Goal: Task Accomplishment & Management: Manage account settings

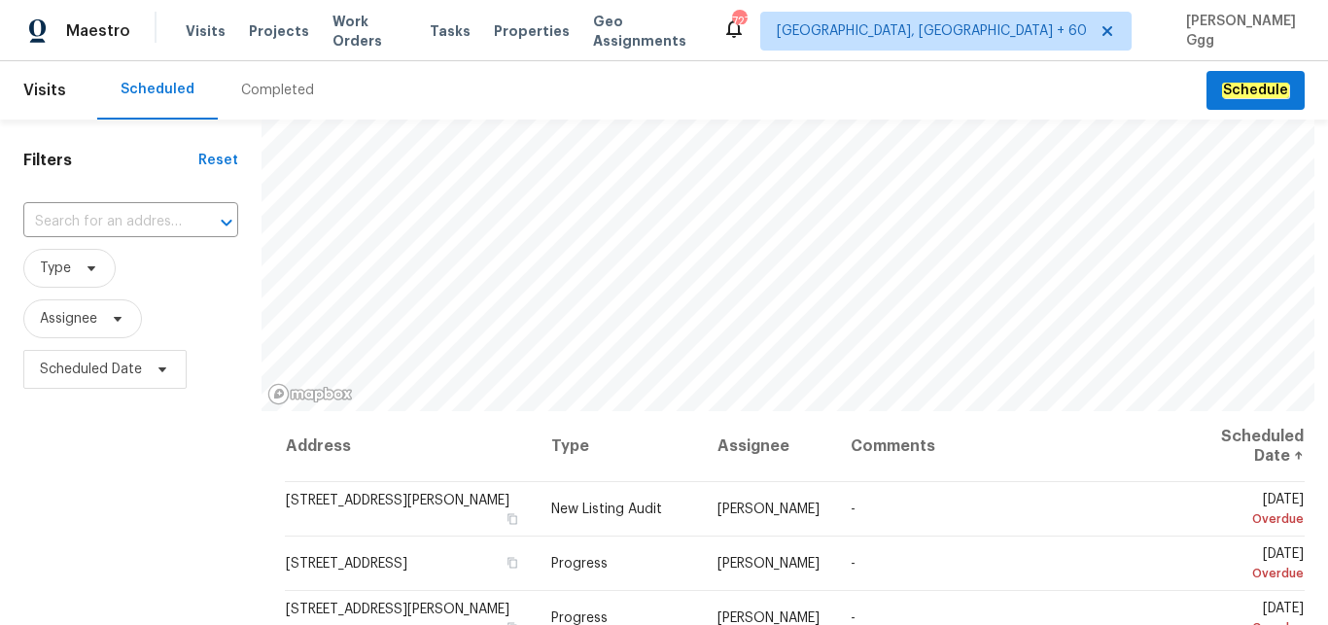
click at [250, 89] on div "Completed" at bounding box center [277, 90] width 73 height 19
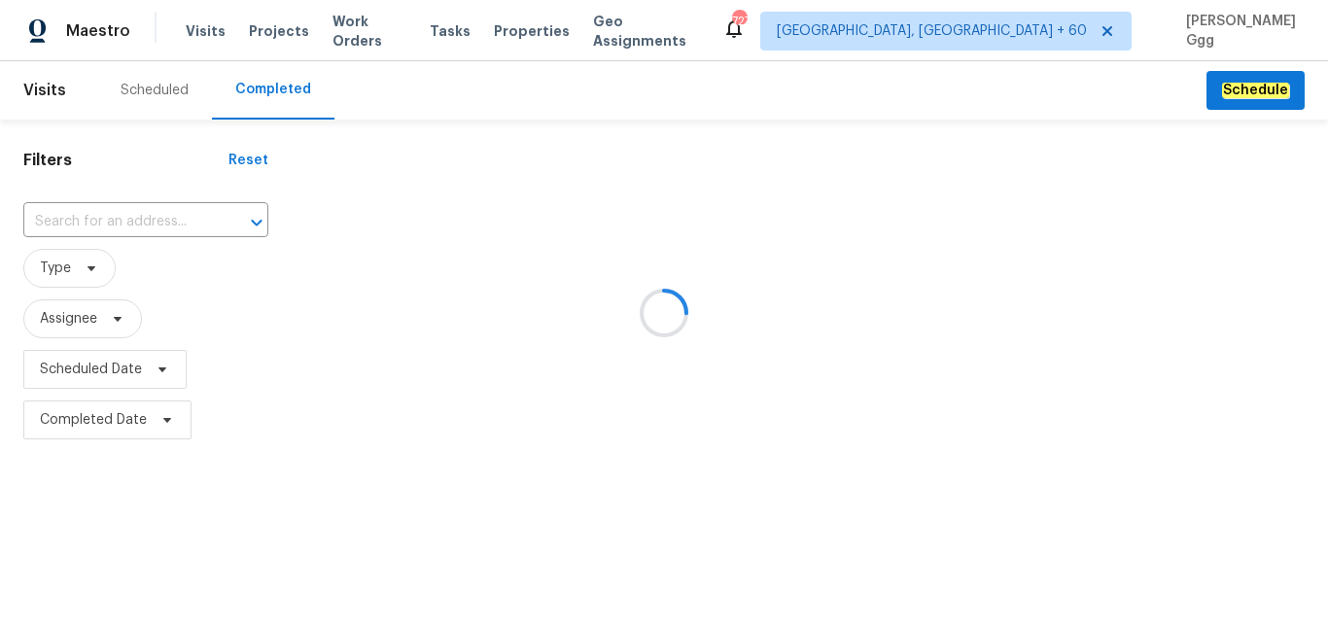
click at [59, 222] on div at bounding box center [664, 312] width 1328 height 625
click at [63, 217] on div at bounding box center [664, 312] width 1328 height 625
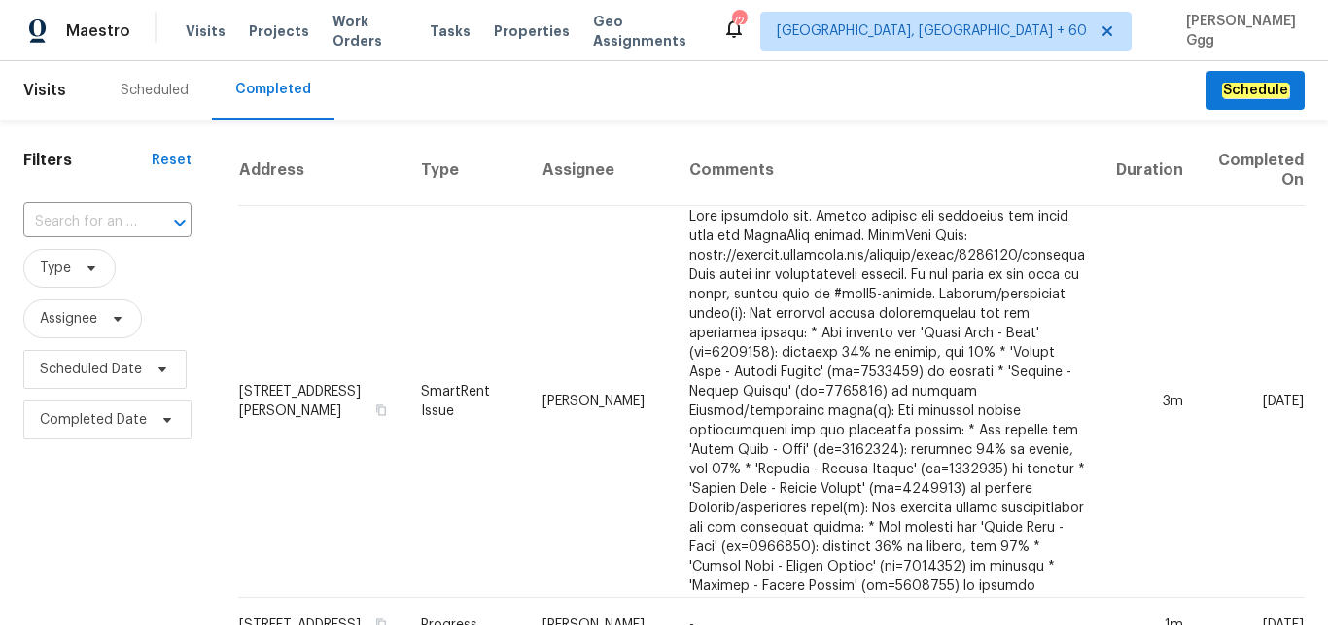
click at [63, 217] on input "text" at bounding box center [80, 222] width 114 height 30
paste input "4660 Lue Ln, Carmichael, CA 95608"
type input "4660 Lue Ln, Carmichael, CA 95608"
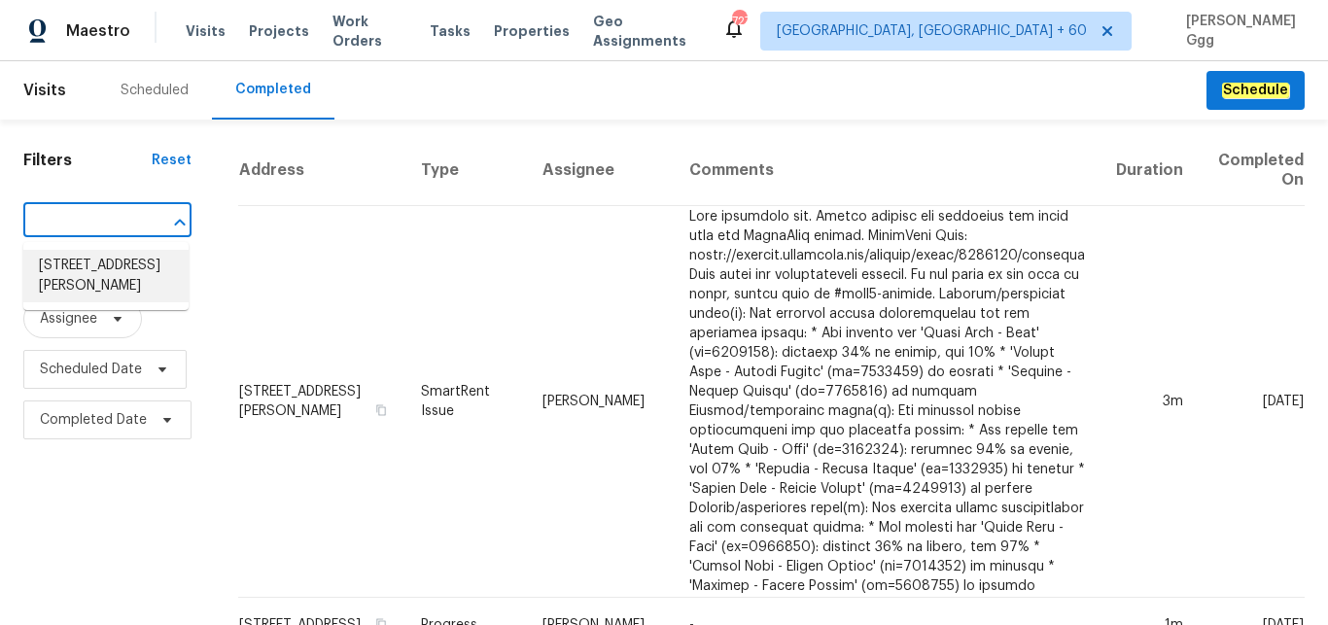
click at [114, 288] on li "4660 Lue Ln, Carmichael, CA 95608" at bounding box center [105, 276] width 165 height 53
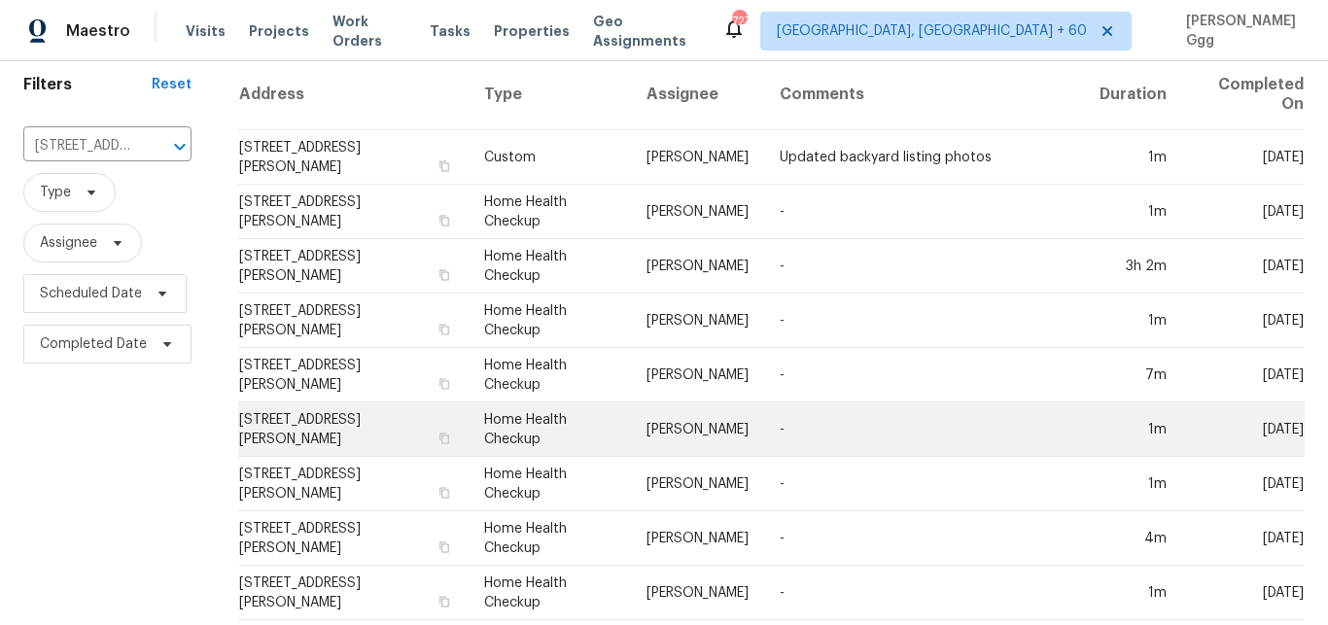
scroll to position [71, 0]
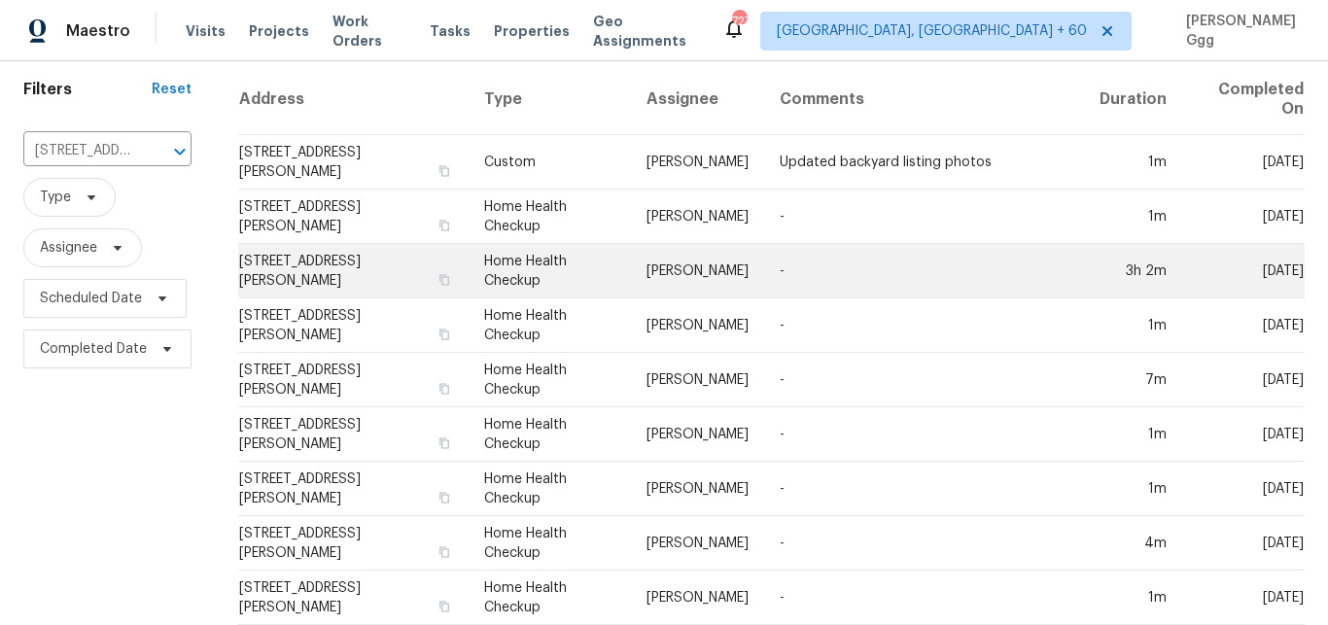
click at [508, 270] on td "Home Health Checkup" at bounding box center [550, 271] width 162 height 54
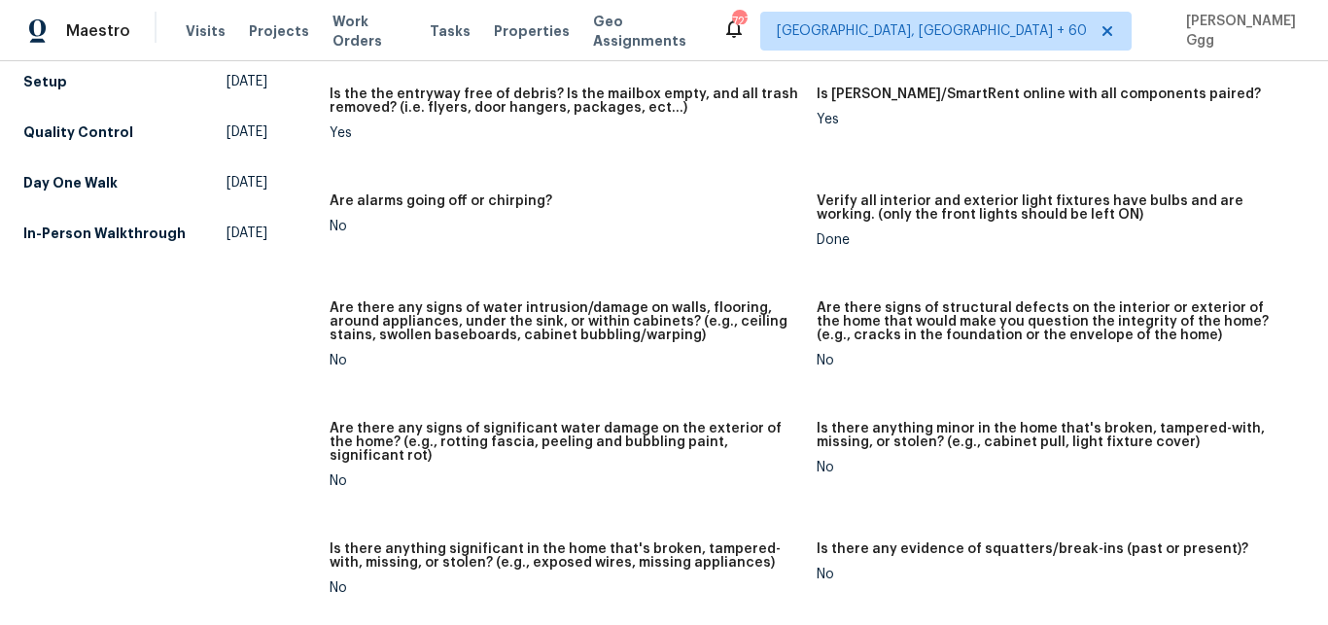
scroll to position [1143, 0]
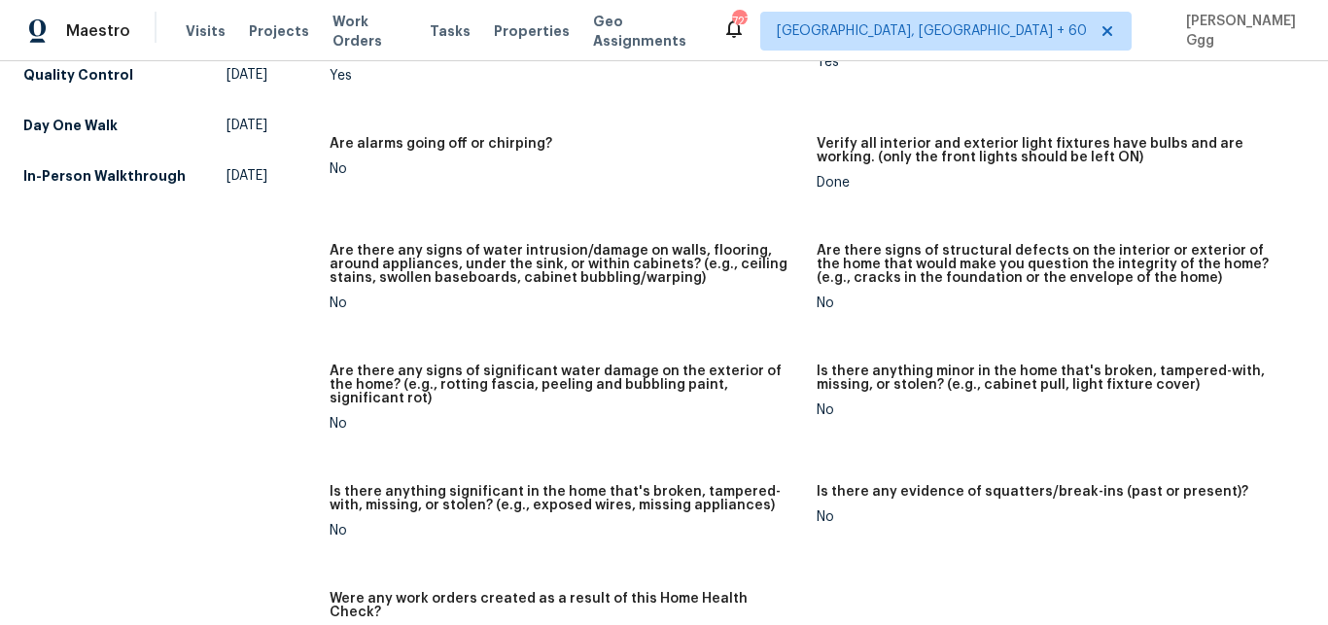
click at [36, 34] on h5 "Setup" at bounding box center [45, 24] width 44 height 19
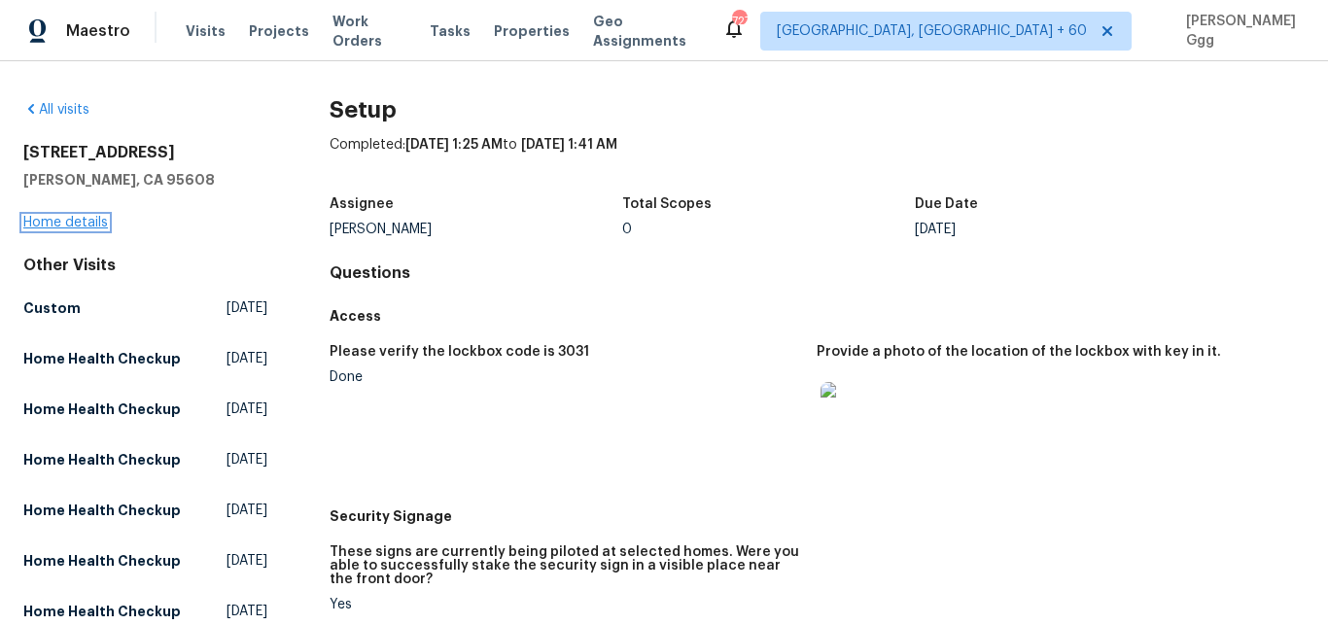
click at [87, 223] on link "Home details" at bounding box center [65, 223] width 85 height 14
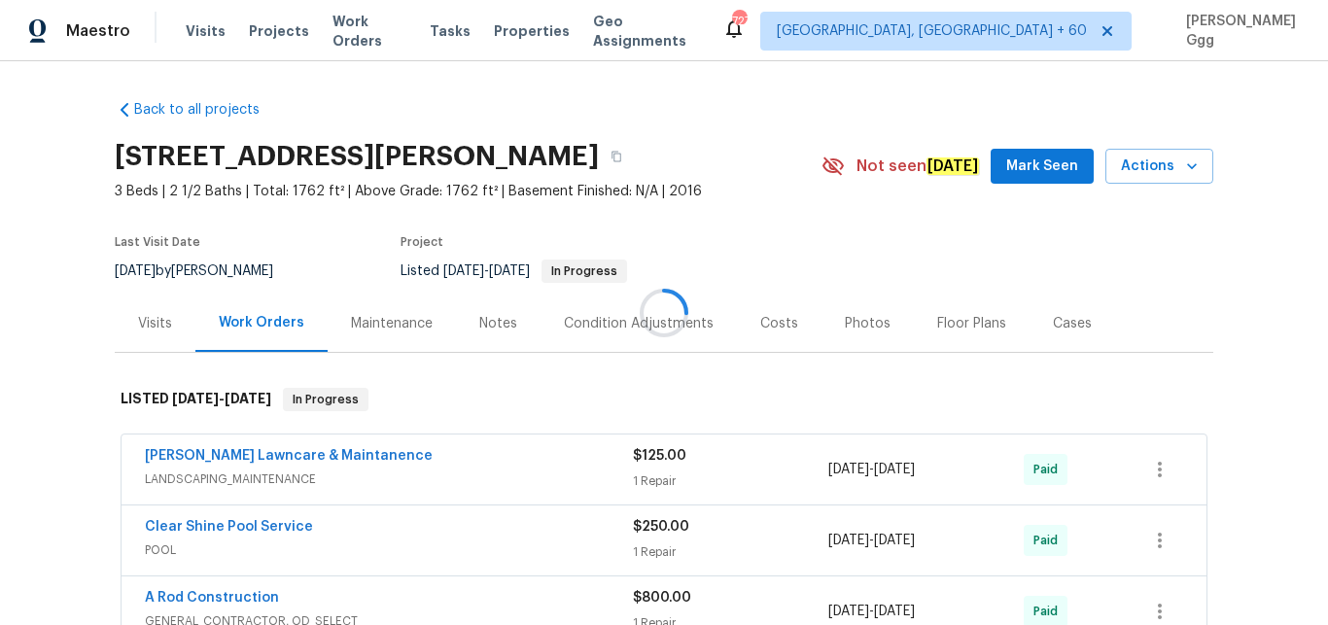
click at [848, 327] on div "Photos" at bounding box center [868, 323] width 46 height 19
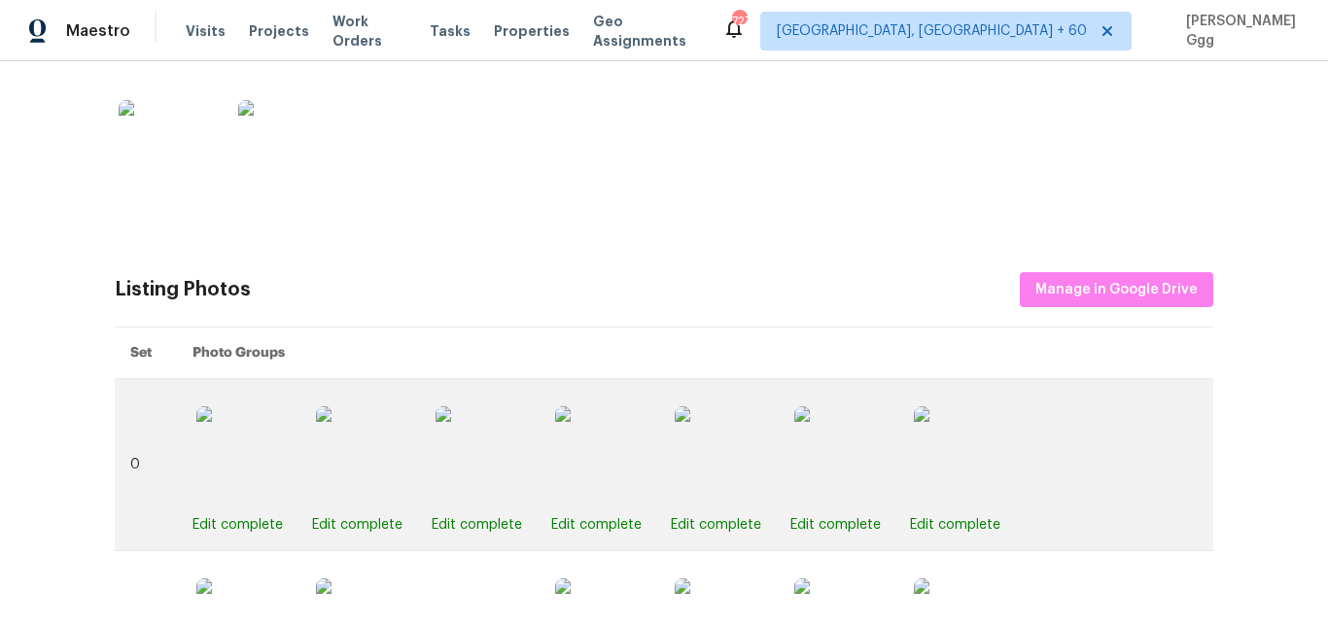
scroll to position [817, 0]
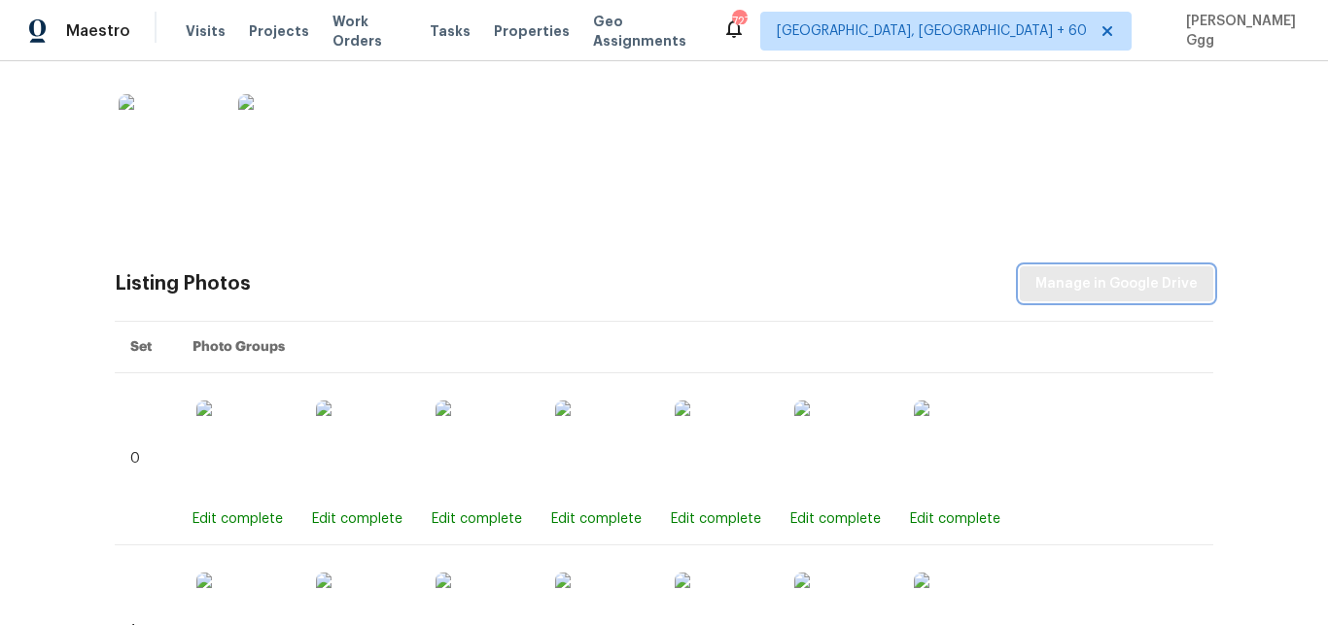
click at [1076, 284] on span "Manage in Google Drive" at bounding box center [1116, 284] width 162 height 24
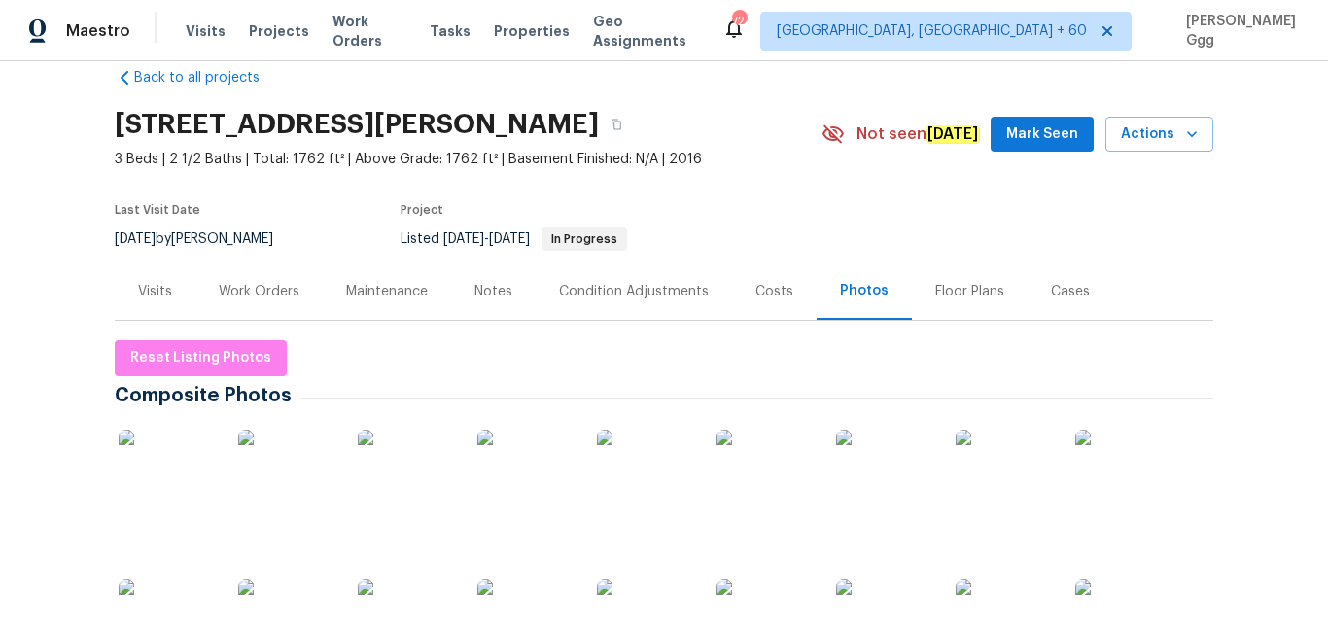
scroll to position [0, 0]
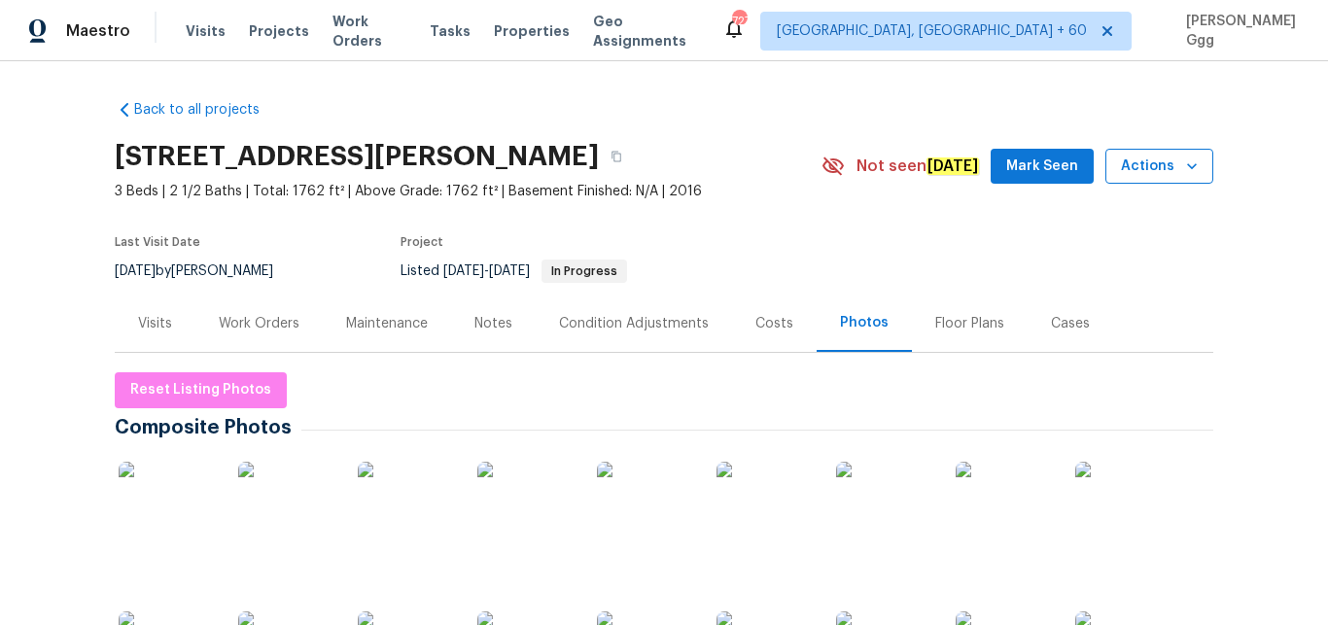
click at [1193, 161] on icon "button" at bounding box center [1191, 166] width 19 height 19
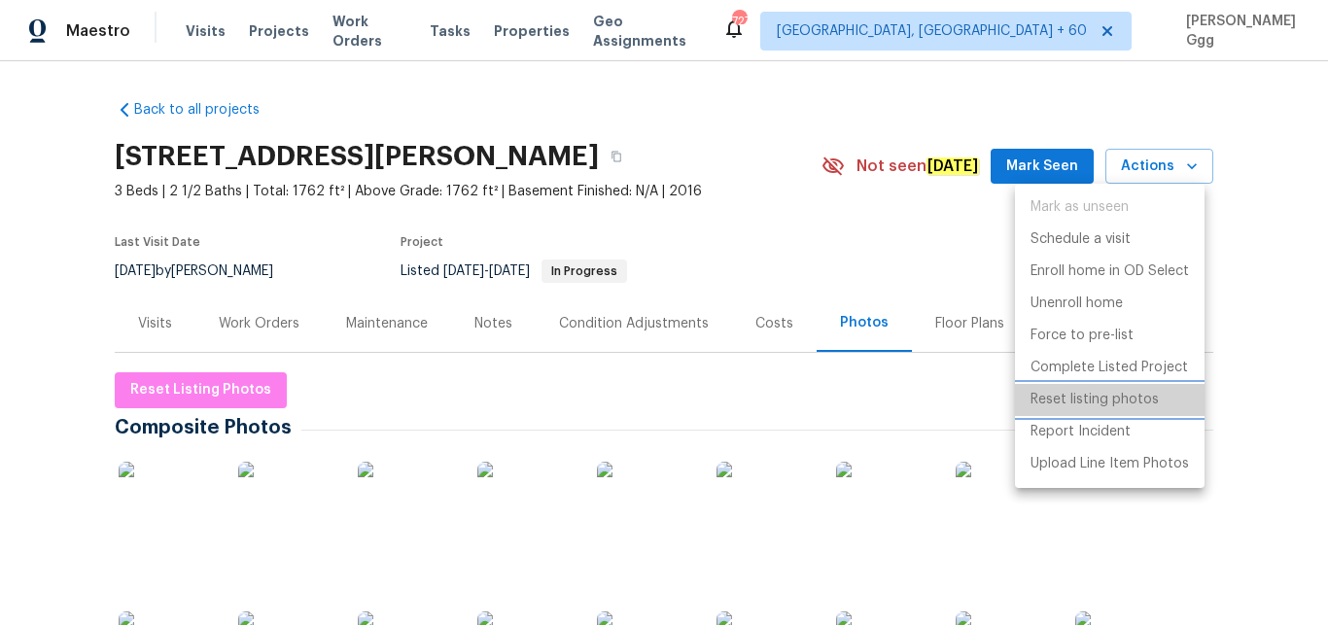
click at [1060, 403] on p "Reset listing photos" at bounding box center [1095, 400] width 128 height 20
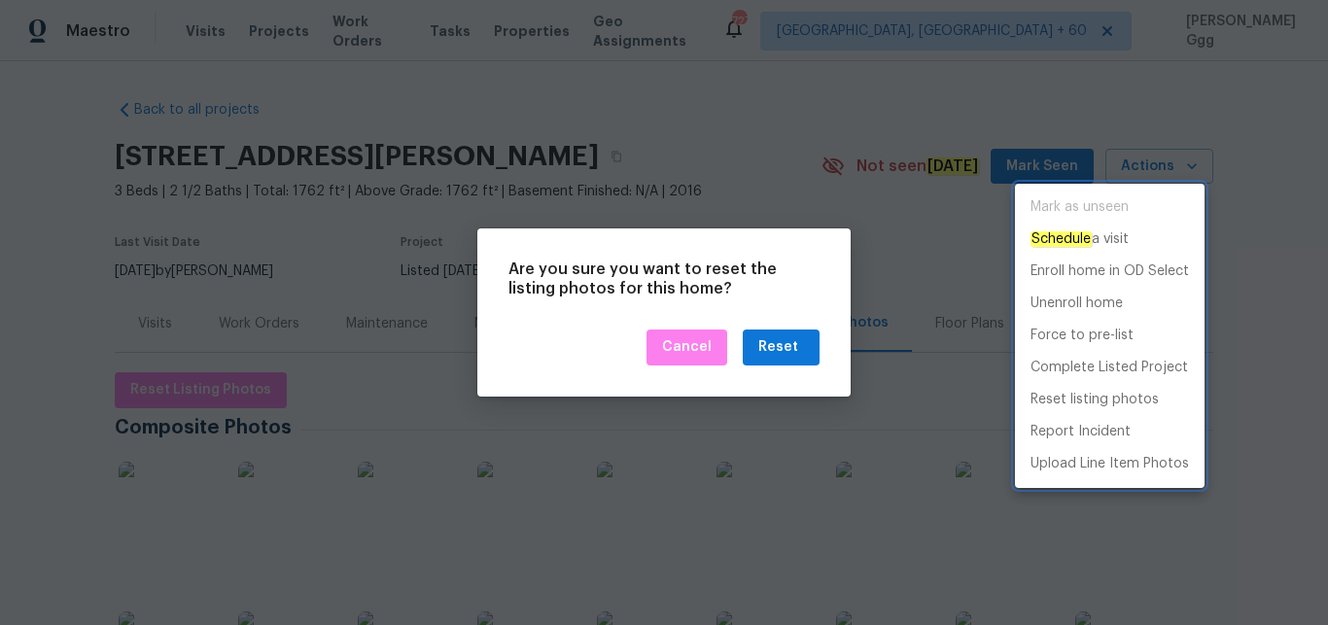
click at [782, 352] on div at bounding box center [664, 312] width 1328 height 625
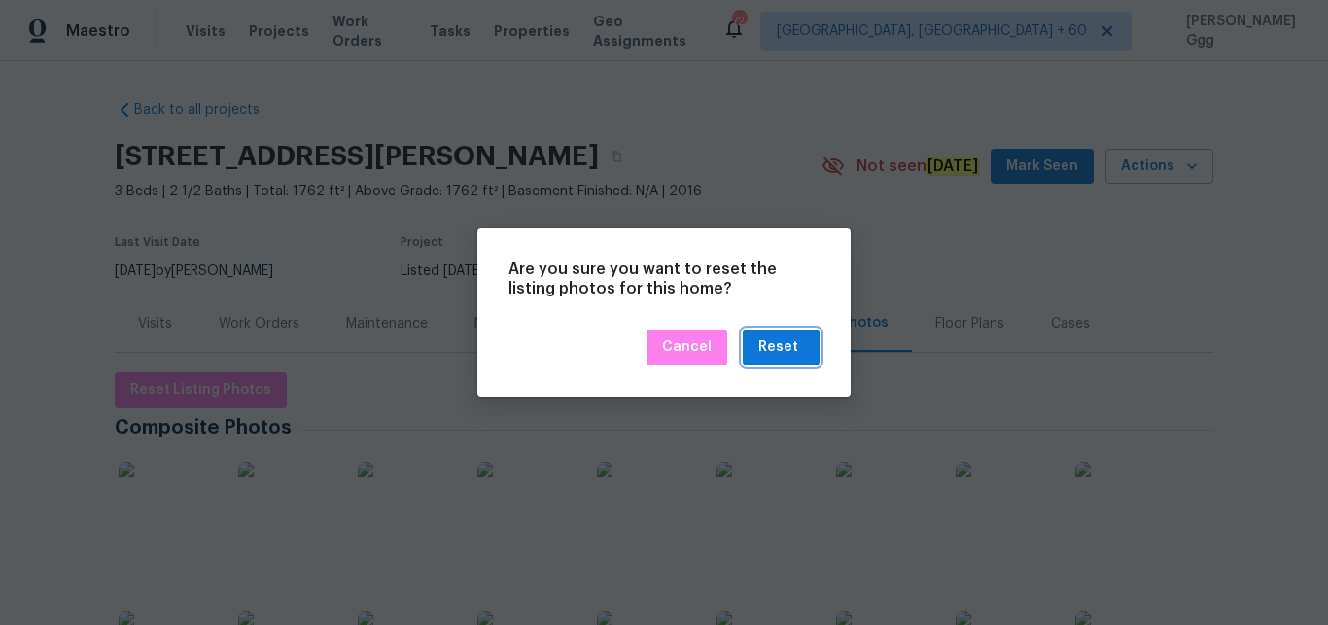
click at [782, 352] on div "Reset" at bounding box center [778, 347] width 40 height 24
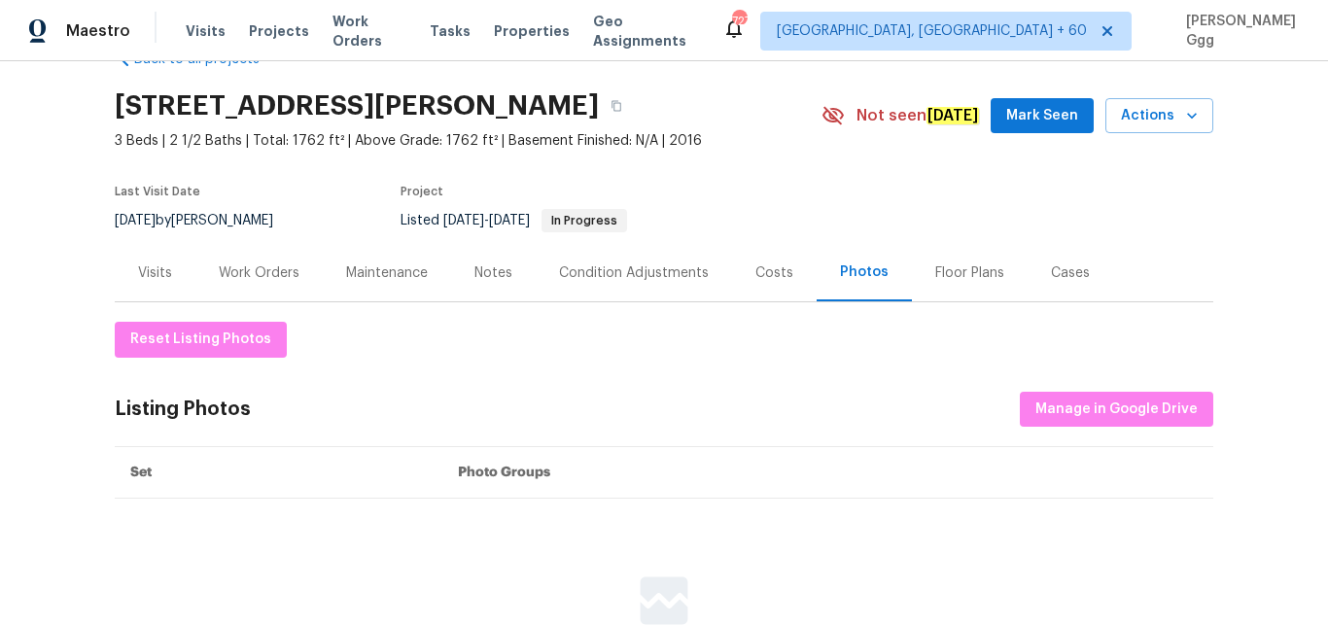
scroll to position [82, 0]
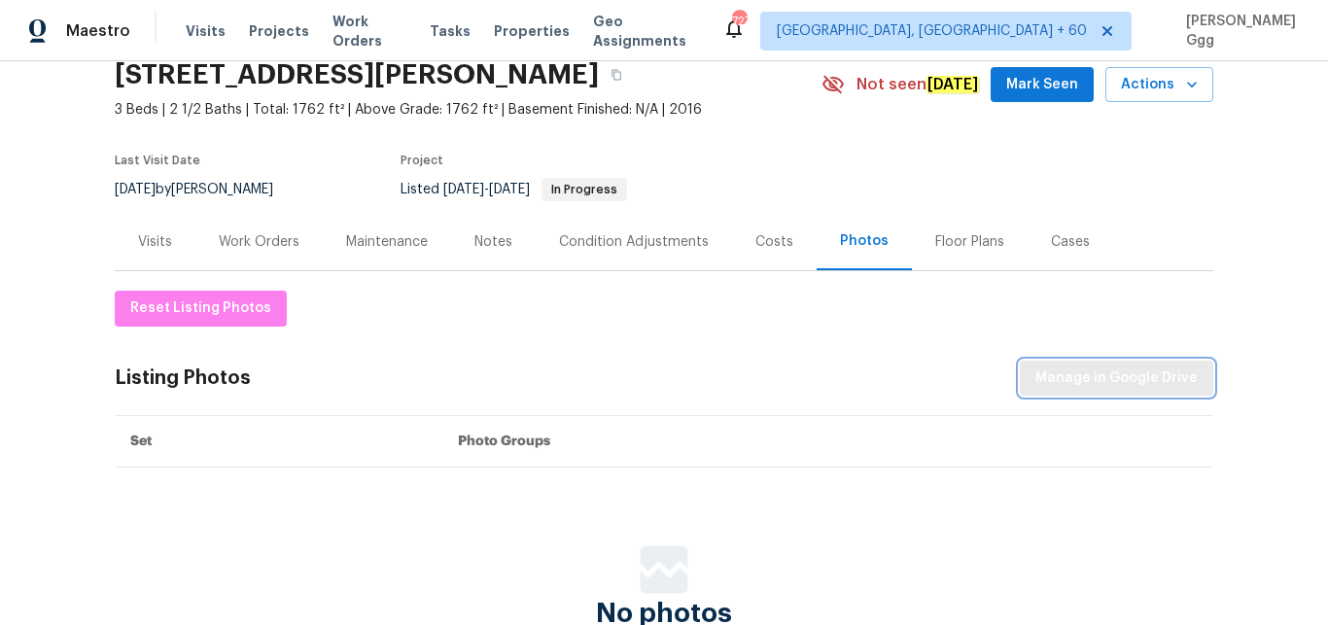
click at [1111, 381] on span "Manage in Google Drive" at bounding box center [1116, 379] width 162 height 24
click at [198, 41] on div "Visits Projects Work Orders Tasks Properties Geo Assignments" at bounding box center [454, 31] width 537 height 39
click at [208, 23] on span "Visits" at bounding box center [206, 30] width 40 height 19
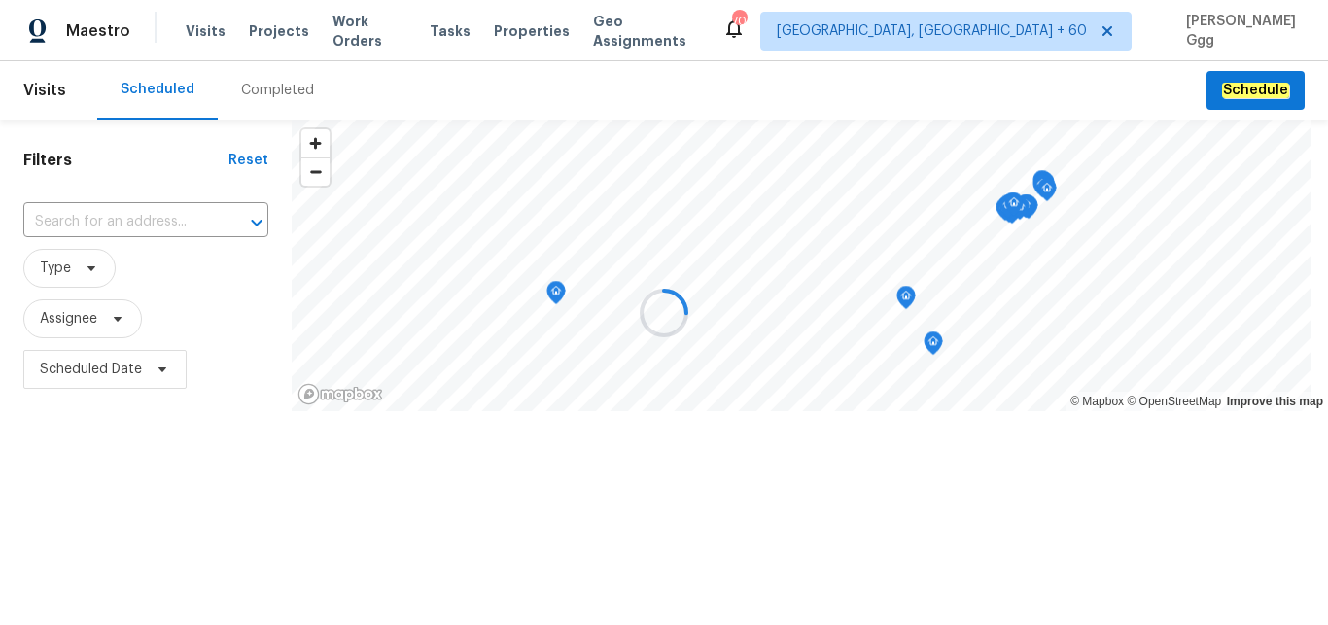
click at [244, 89] on div "Completed" at bounding box center [277, 90] width 73 height 19
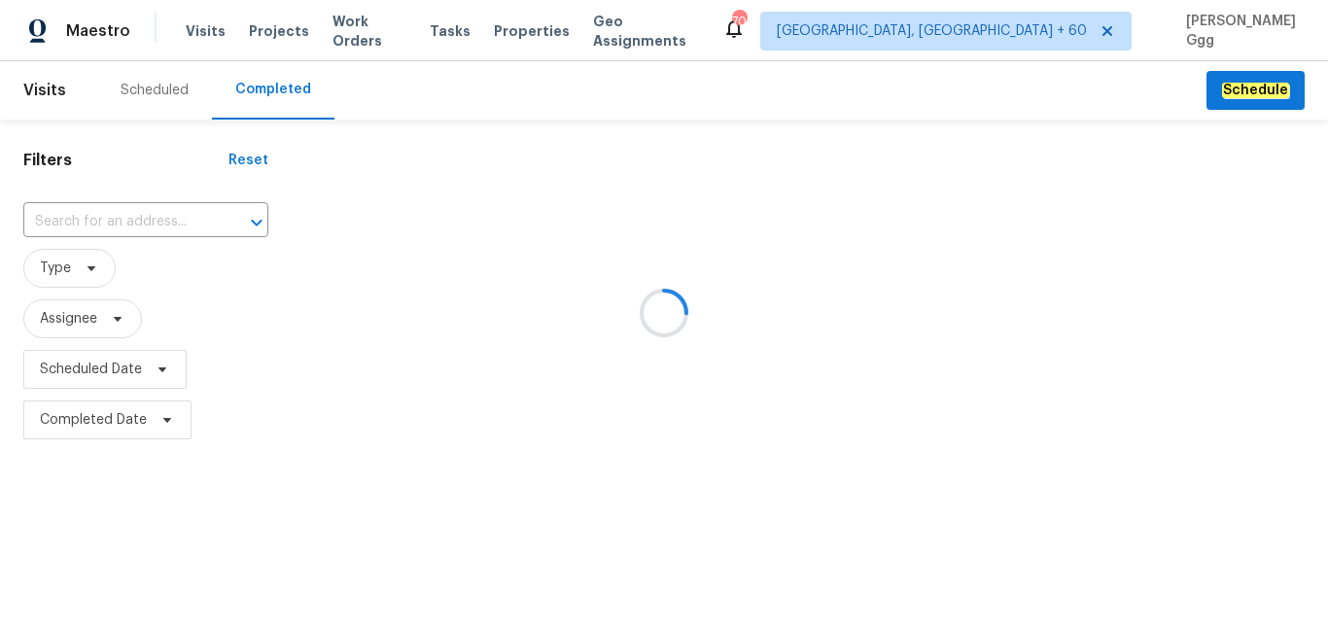
click at [123, 216] on div at bounding box center [664, 312] width 1328 height 625
click at [102, 222] on div at bounding box center [664, 312] width 1328 height 625
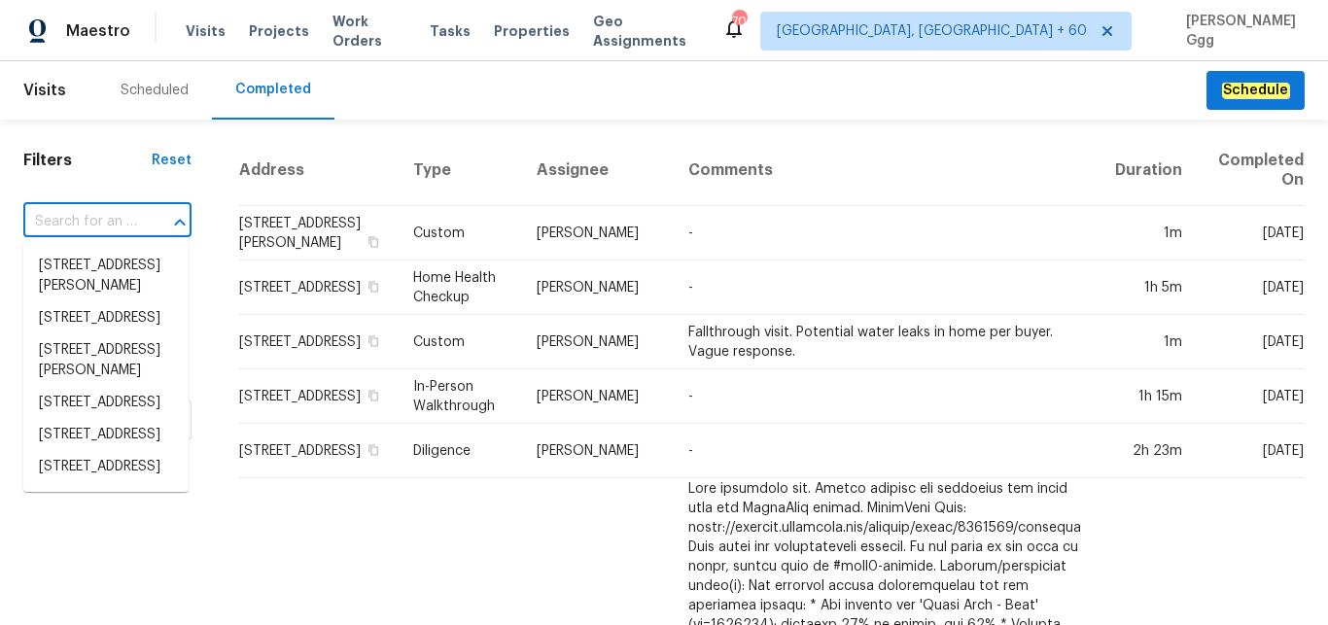
click at [102, 222] on input "text" at bounding box center [80, 222] width 114 height 30
paste input "7208 Cypress Cove Rd # 13, Jacksonville, FL 32244"
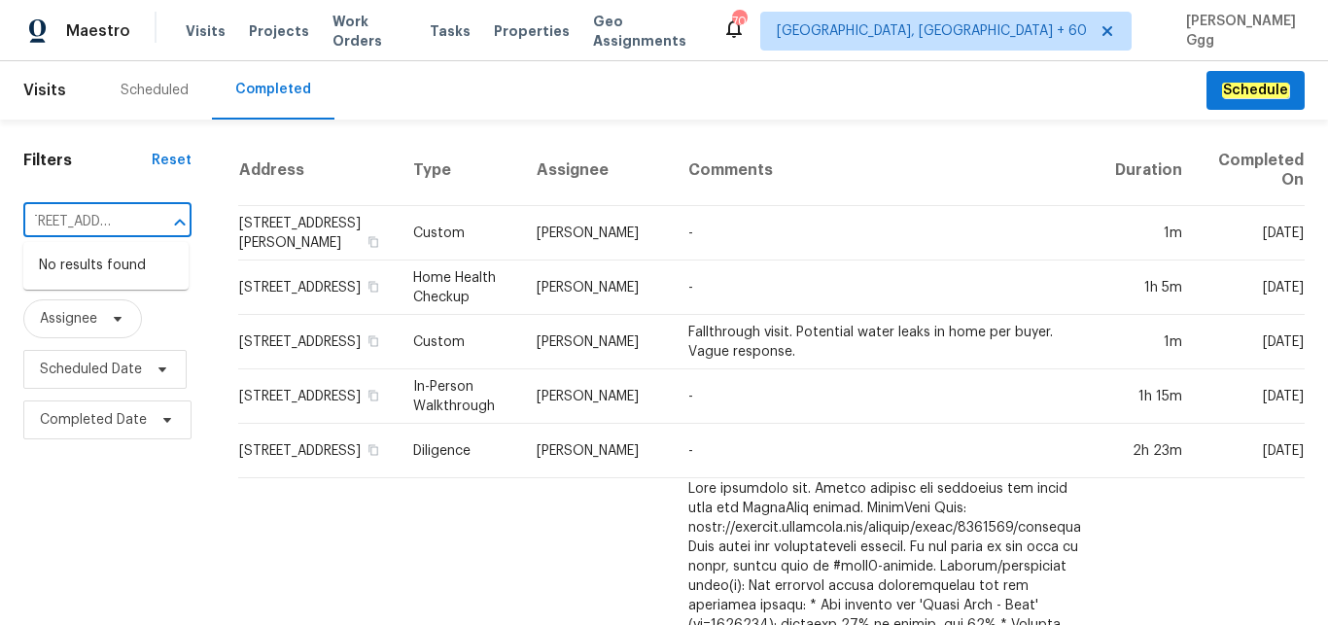
type input "7208 Cypress Cove Rd # 13, Jacksonville, FL 32244"
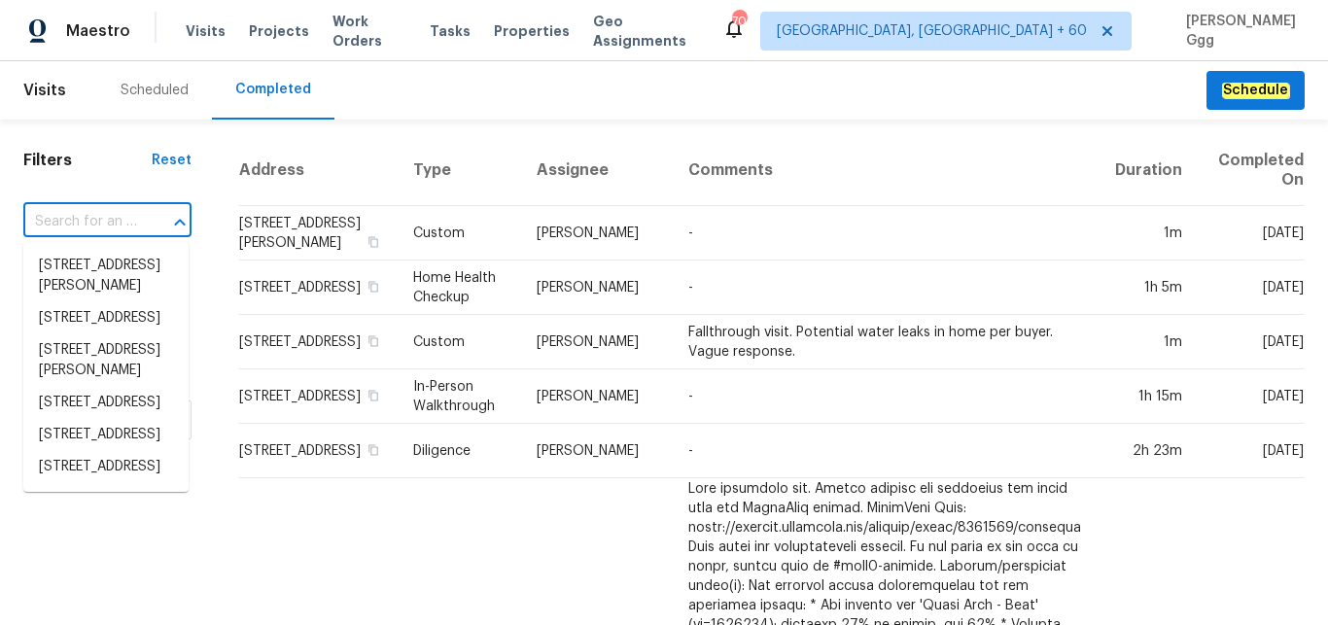
click at [87, 227] on input "text" at bounding box center [80, 222] width 114 height 30
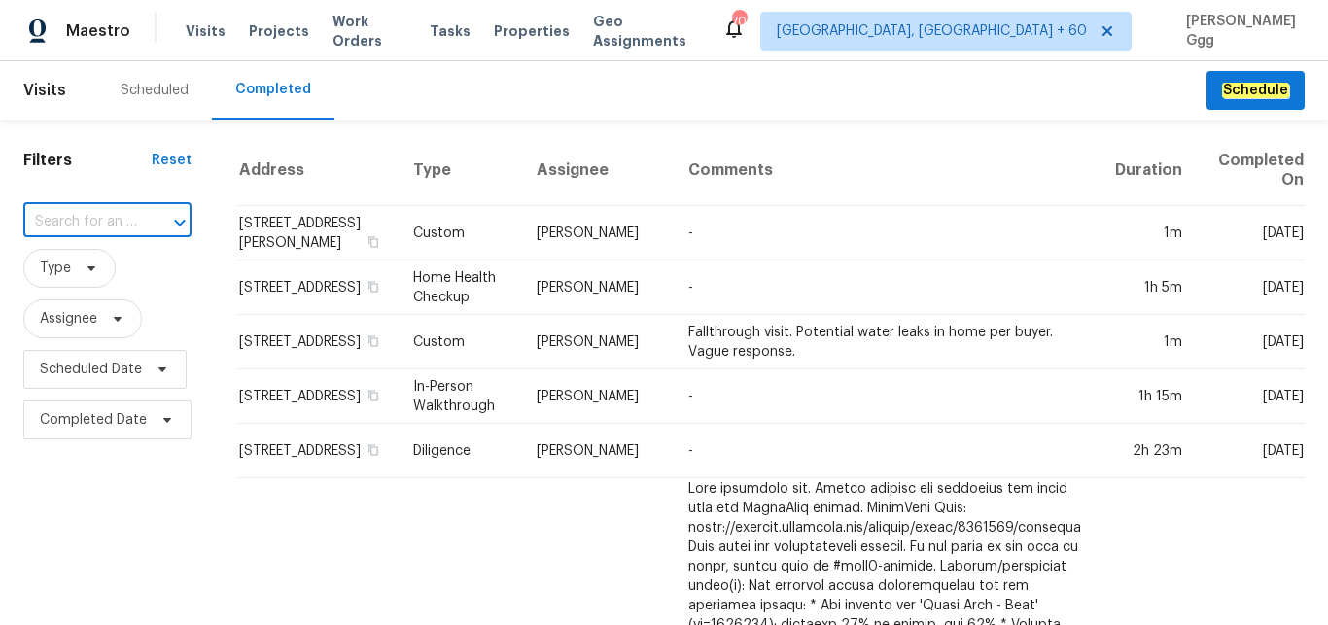
paste input "7208 Cypress Cove Rd # 13, Jacksonville, FL 32244"
type input "7208 Cypress Cove Rd"
click at [91, 282] on li "7208 Cypress Cove Rd # 13, Jacksonville, FL 32244" at bounding box center [105, 266] width 165 height 32
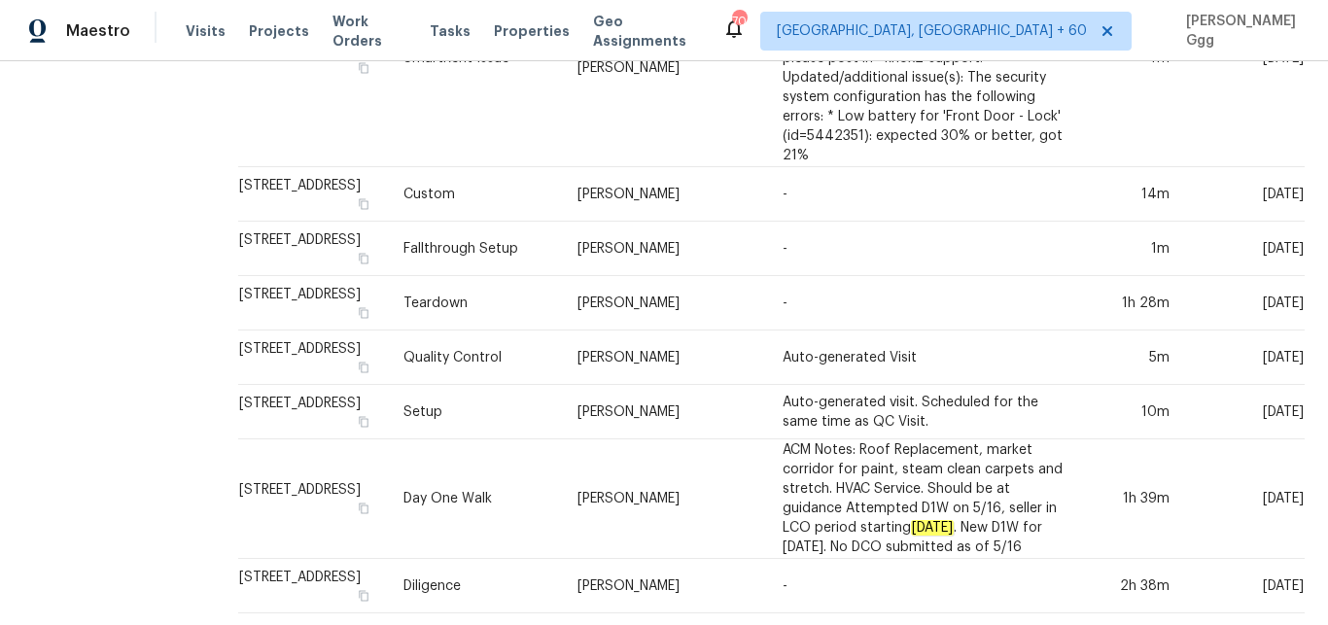
scroll to position [1018, 0]
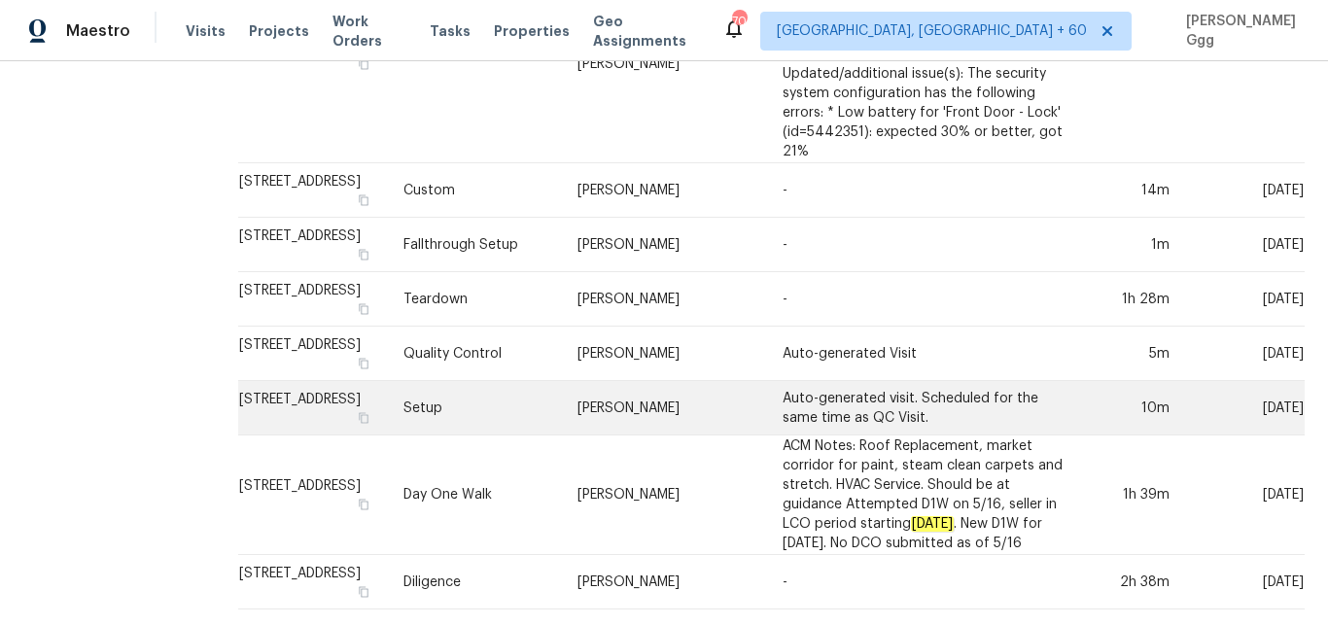
click at [501, 389] on td "Setup" at bounding box center [475, 408] width 174 height 54
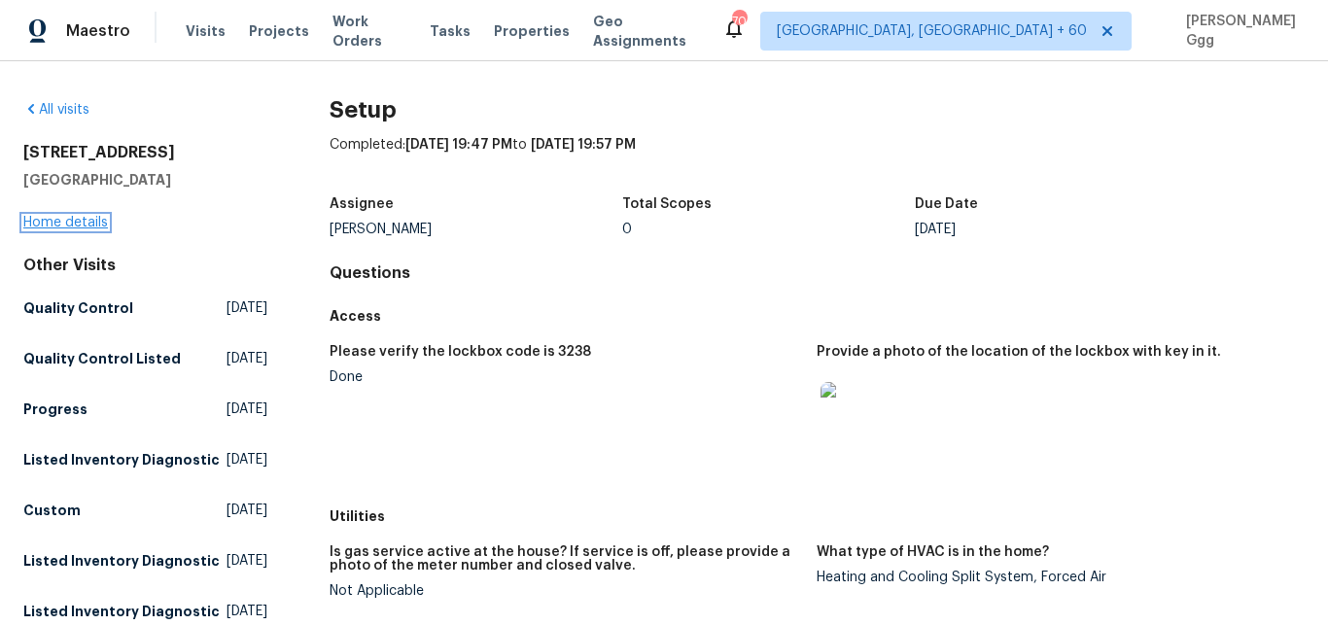
click at [50, 223] on link "Home details" at bounding box center [65, 223] width 85 height 14
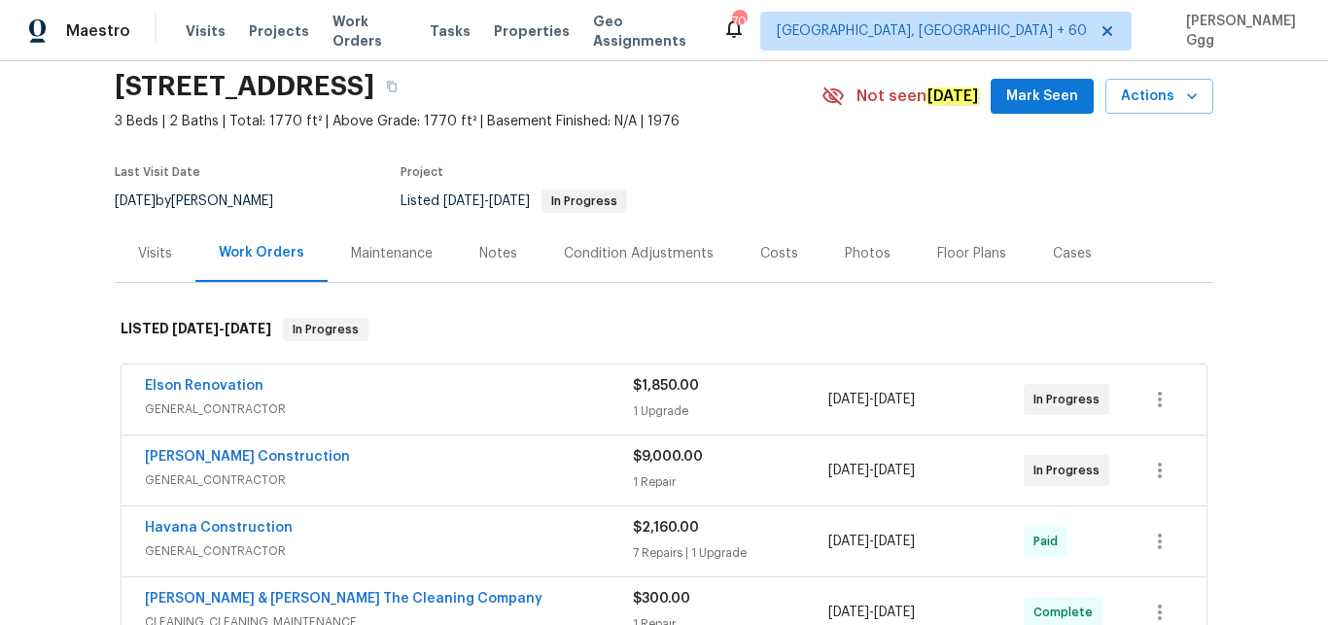
scroll to position [163, 0]
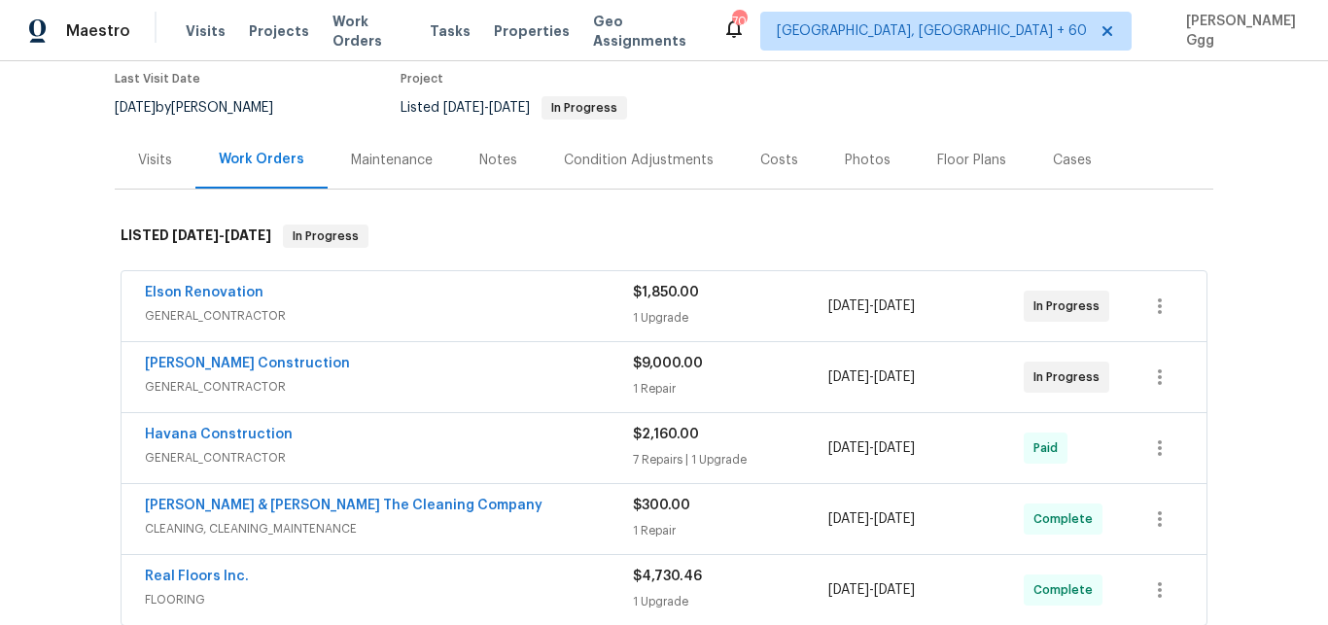
click at [140, 175] on div "Visits" at bounding box center [155, 159] width 81 height 57
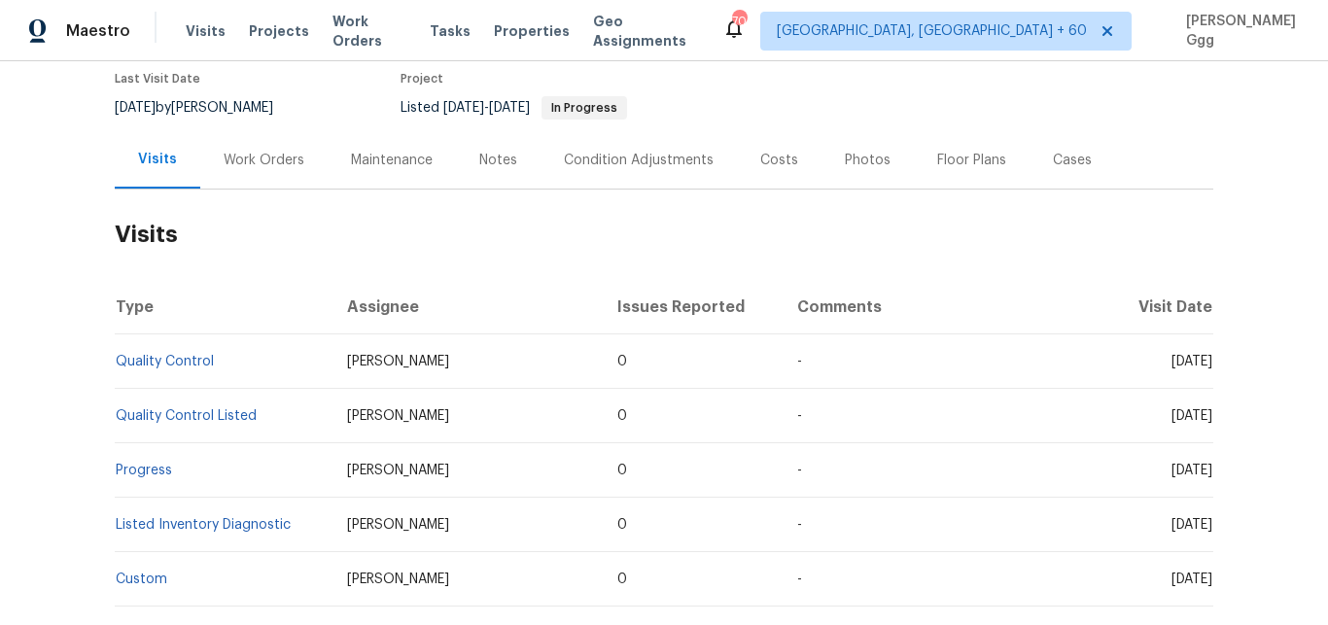
click at [146, 156] on div "Visits" at bounding box center [157, 159] width 39 height 19
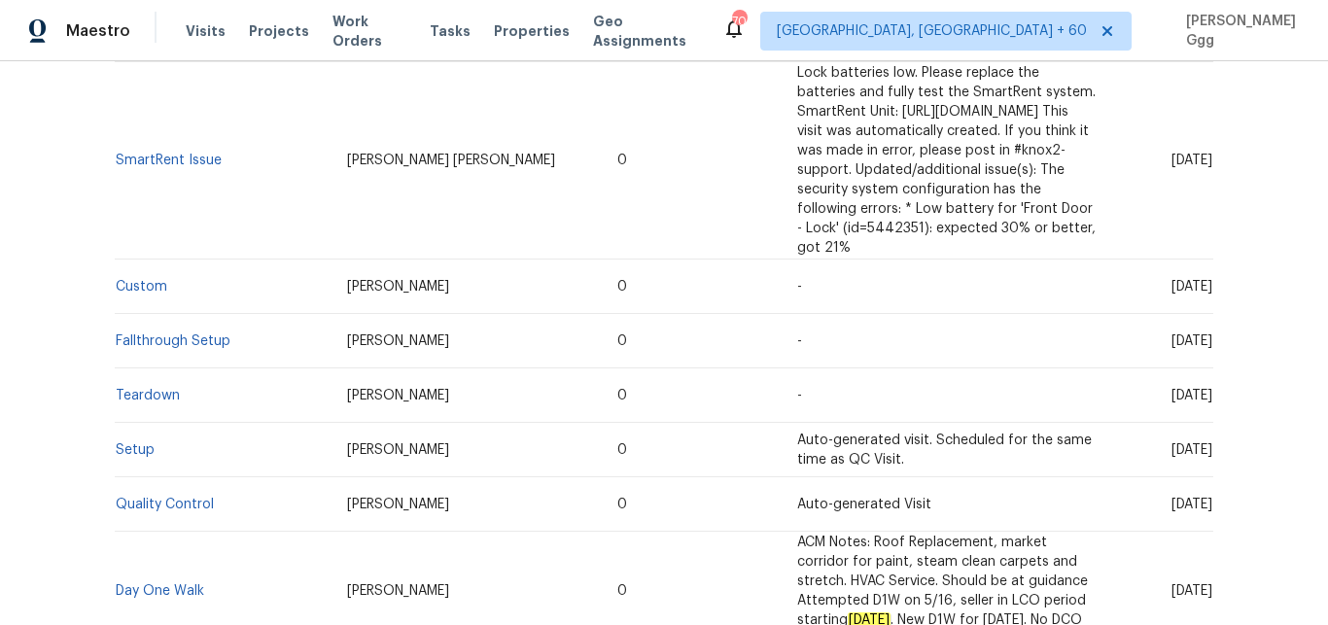
scroll to position [1209, 0]
